Goal: Information Seeking & Learning: Compare options

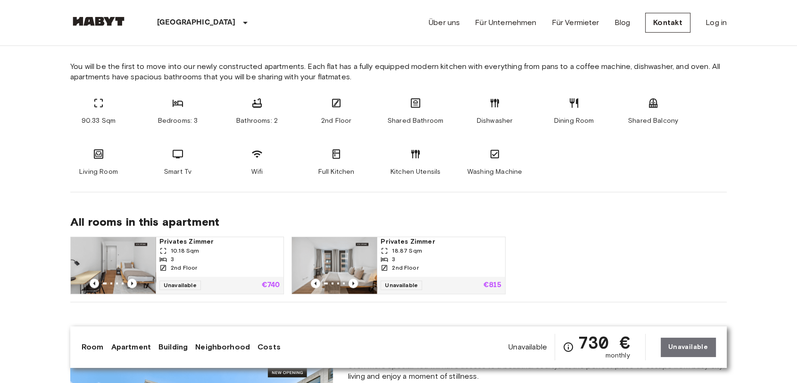
scroll to position [504, 0]
click at [110, 255] on img at bounding box center [113, 265] width 85 height 57
click at [321, 257] on img at bounding box center [334, 265] width 85 height 57
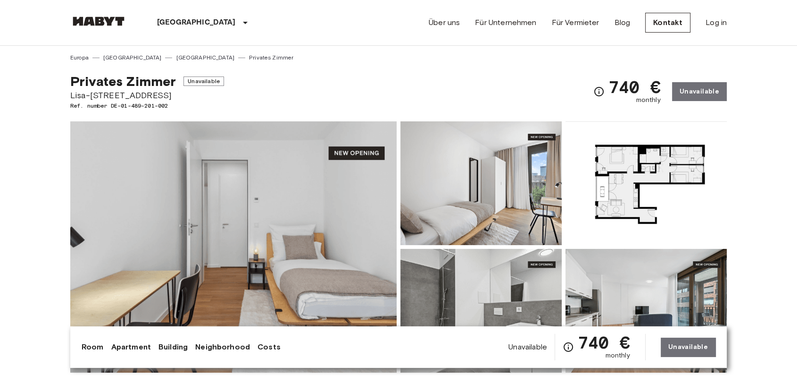
click at [363, 220] on img at bounding box center [233, 246] width 326 height 251
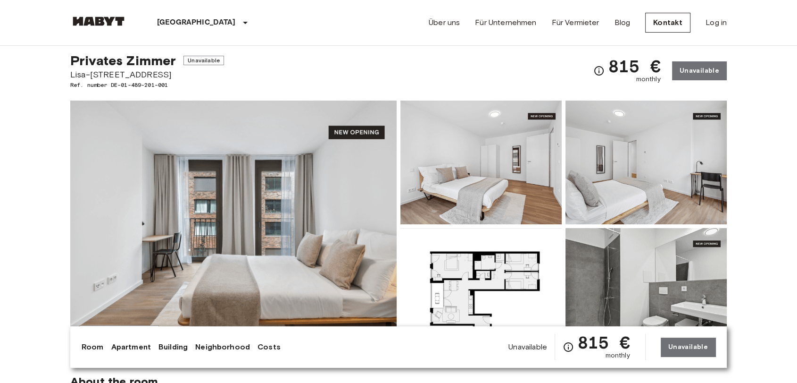
scroll to position [24, 0]
